Goal: Task Accomplishment & Management: Use online tool/utility

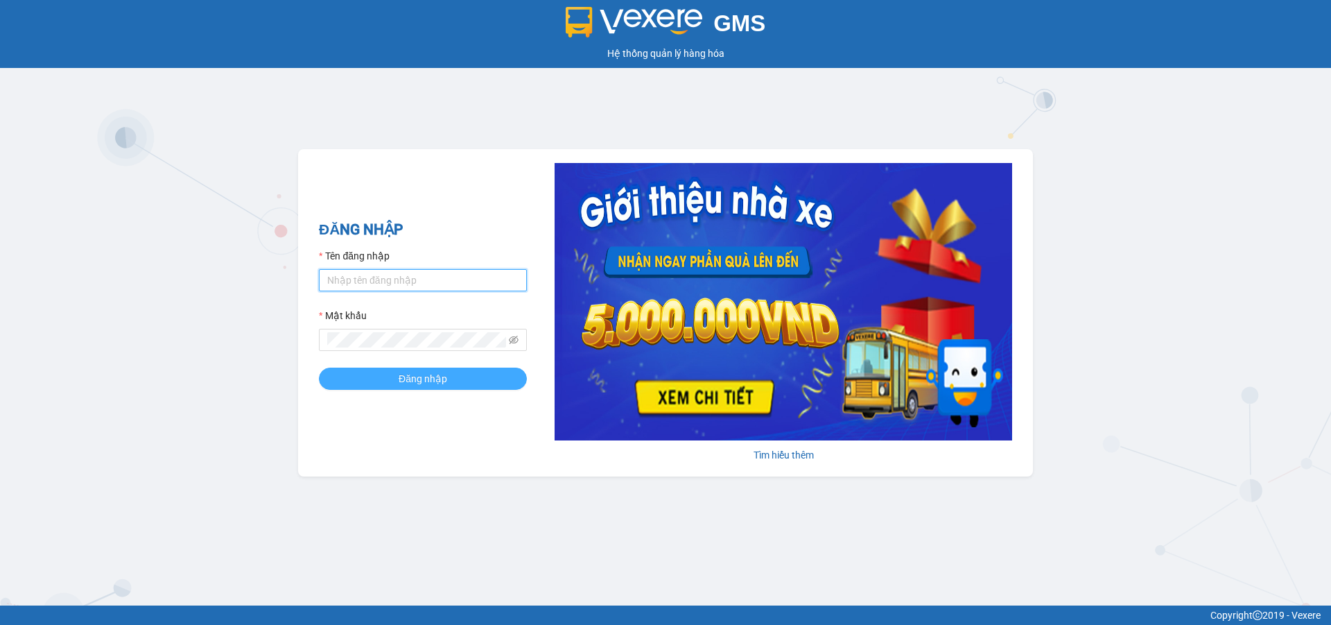
type input "accountlaocai.hasonvinh"
click at [442, 375] on span "Đăng nhập" at bounding box center [423, 378] width 49 height 15
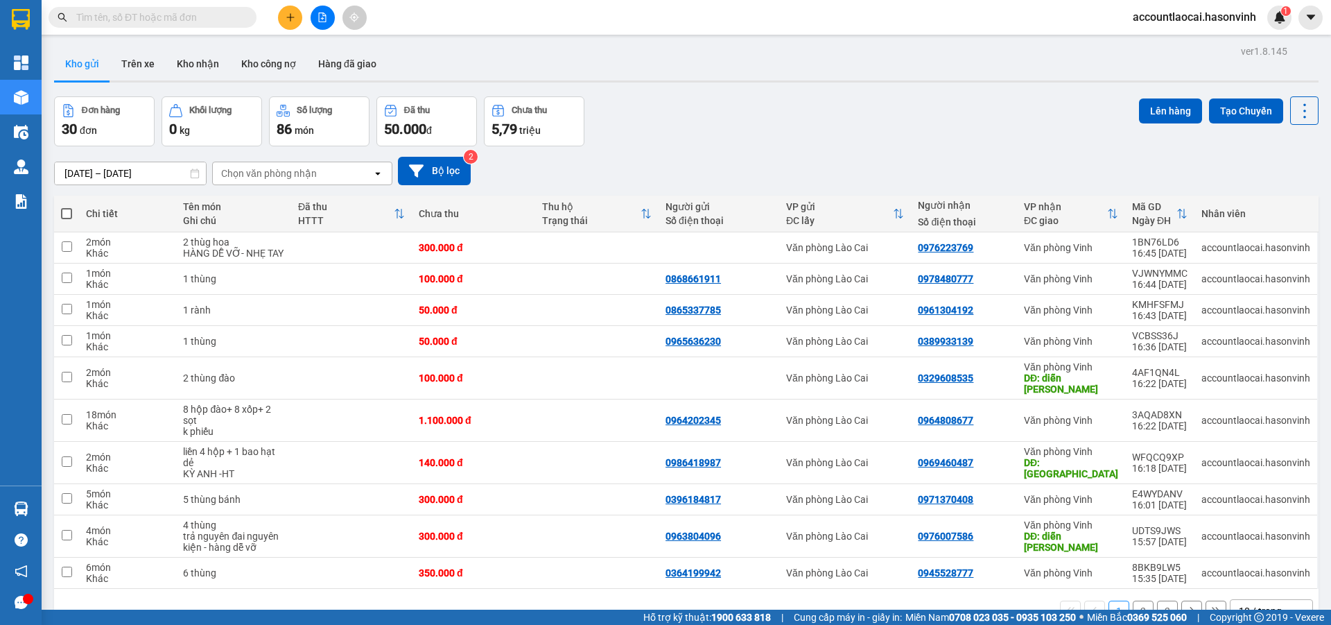
click at [1107, 206] on div "VP nhận ĐC giao" at bounding box center [1071, 214] width 94 height 28
